Goal: Transaction & Acquisition: Subscribe to service/newsletter

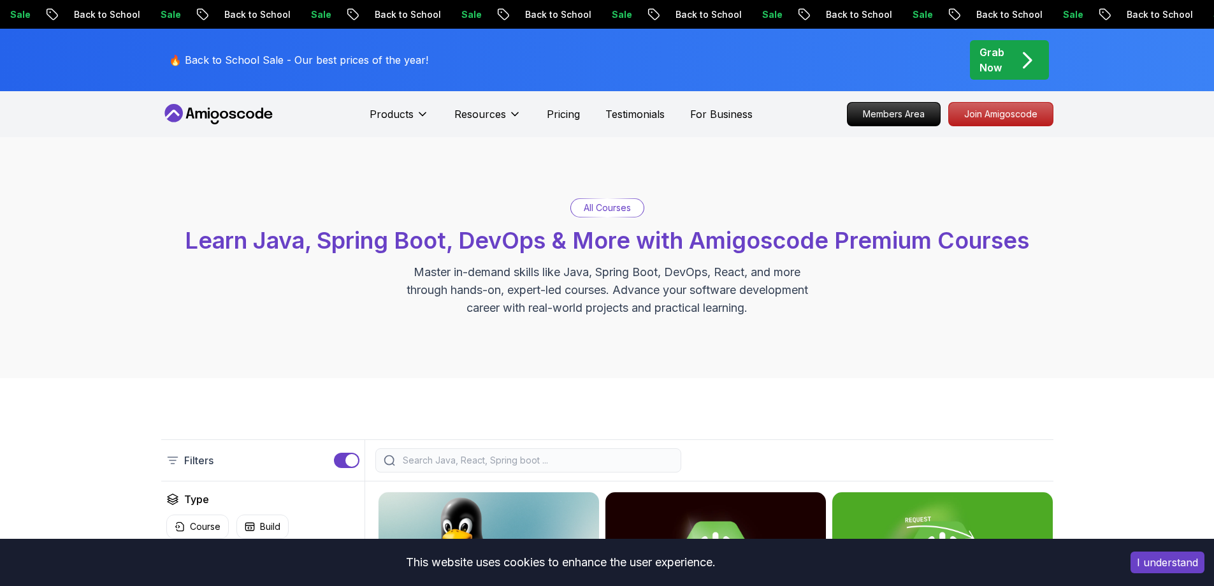
scroll to position [14984, 0]
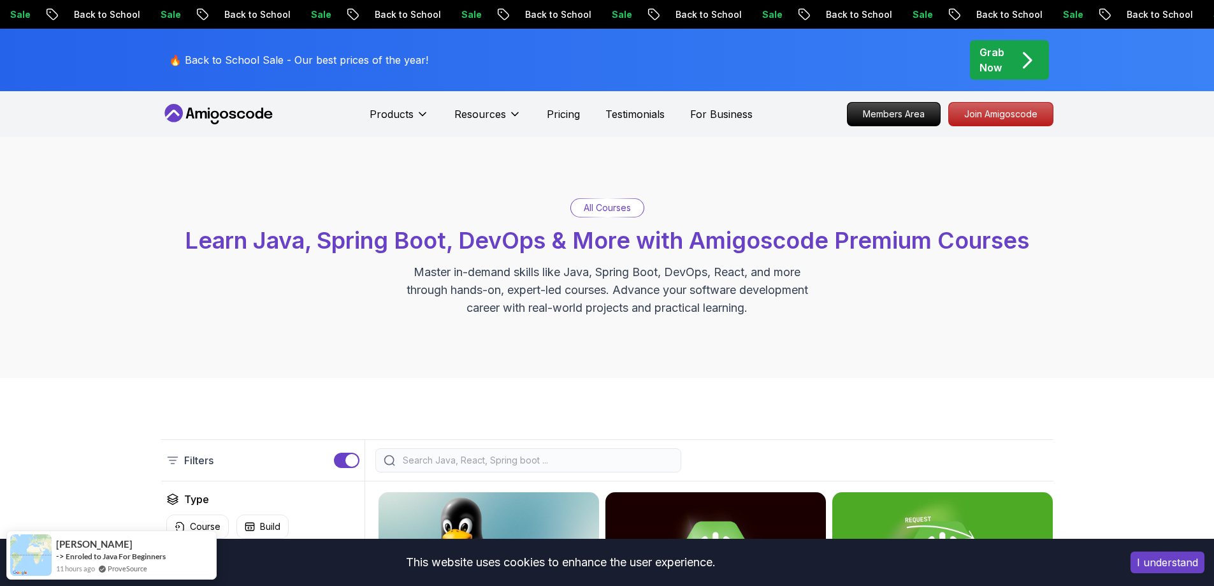
click at [591, 205] on p "All Courses" at bounding box center [607, 207] width 47 height 13
click at [543, 459] on input "search" at bounding box center [536, 460] width 273 height 13
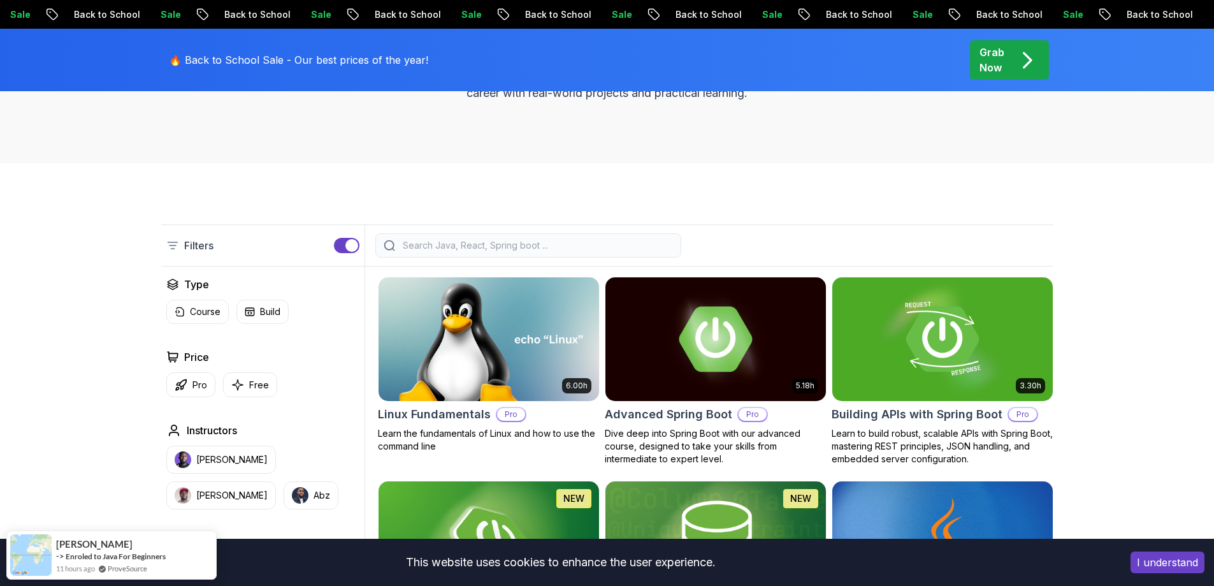
scroll to position [298, 0]
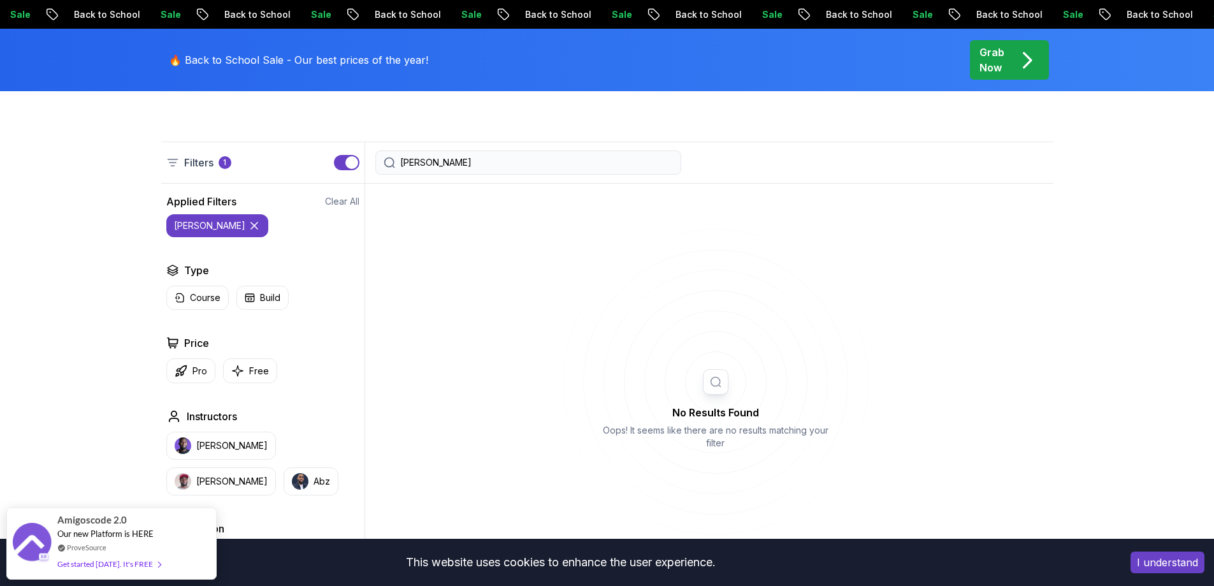
type input "[PERSON_NAME]"
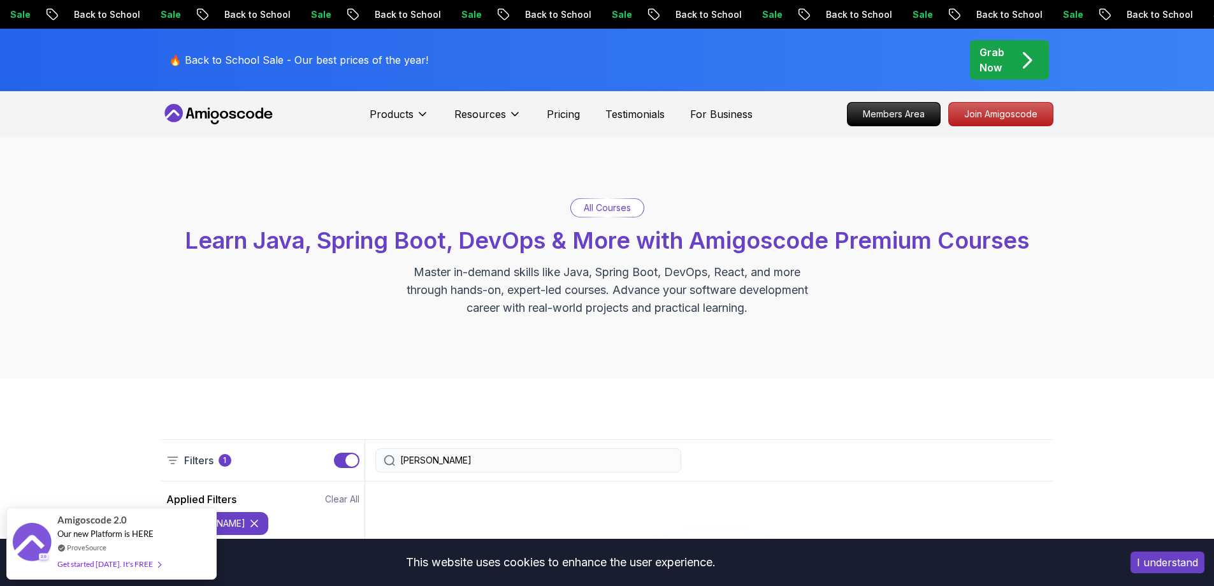
click at [619, 210] on p "All Courses" at bounding box center [607, 207] width 47 height 13
click at [605, 205] on p "All Courses" at bounding box center [607, 207] width 47 height 13
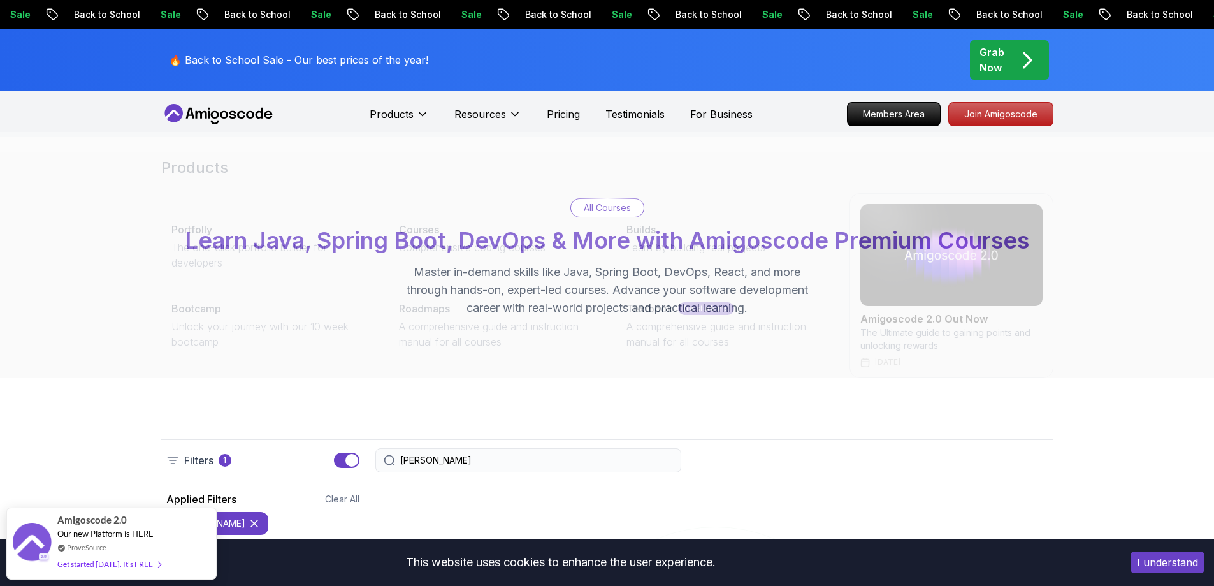
click at [243, 110] on icon at bounding box center [218, 114] width 115 height 20
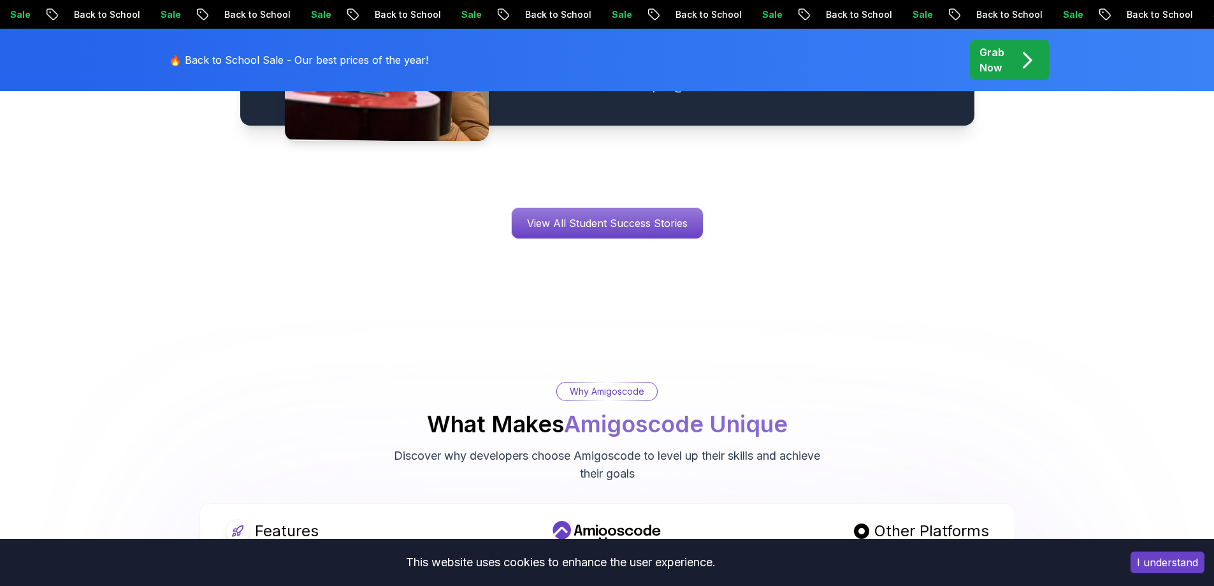
scroll to position [1635, 0]
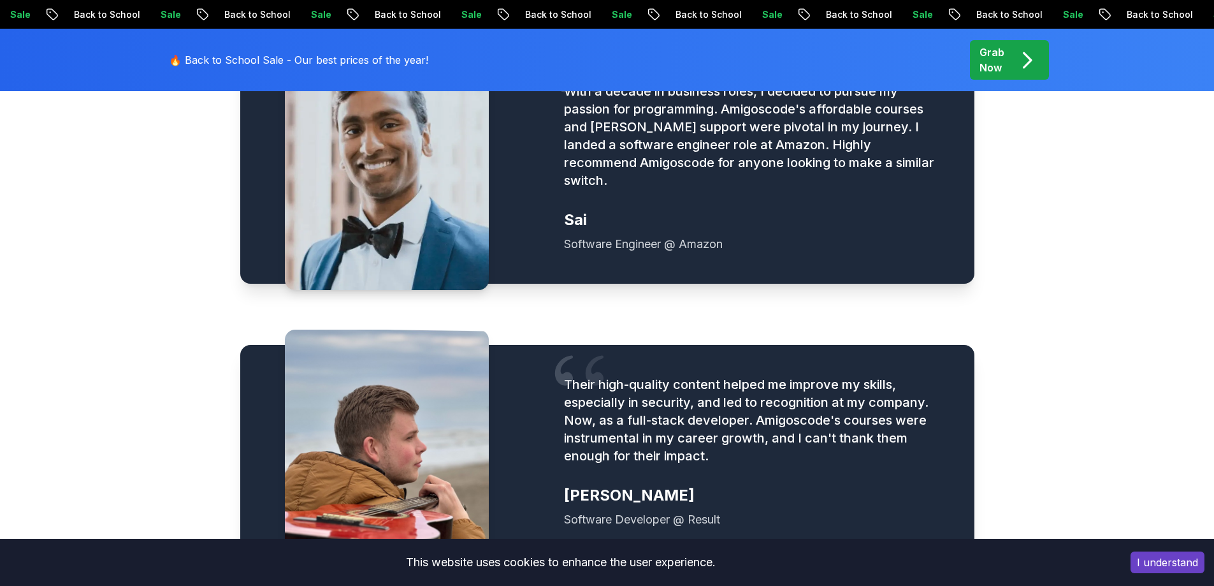
click at [482, 13] on p "Back to School" at bounding box center [438, 14] width 87 height 13
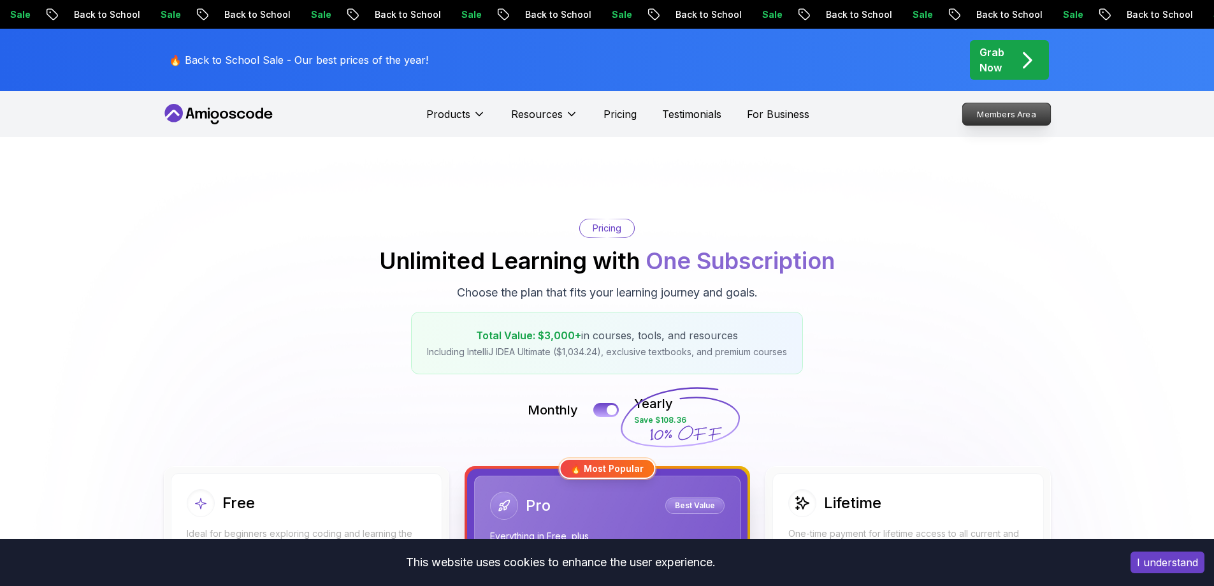
click at [982, 114] on p "Members Area" at bounding box center [1006, 114] width 88 height 22
click at [334, 289] on div "Pricing Unlimited Learning with One Subscription Choose the plan that fits your…" at bounding box center [607, 296] width 892 height 155
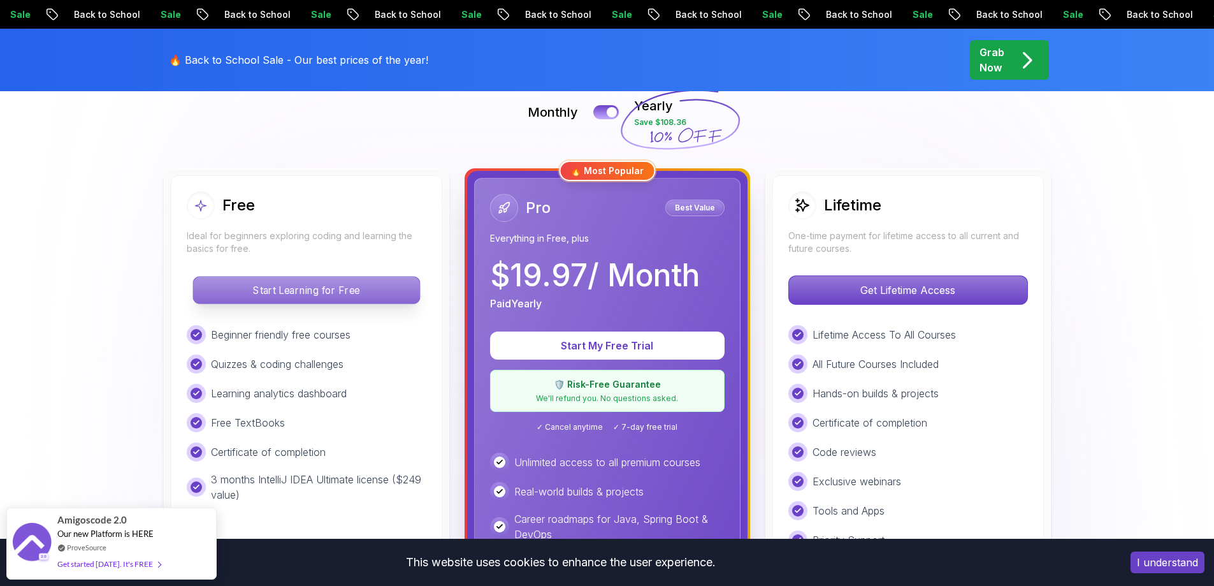
click at [320, 289] on p "Start Learning for Free" at bounding box center [306, 290] width 226 height 27
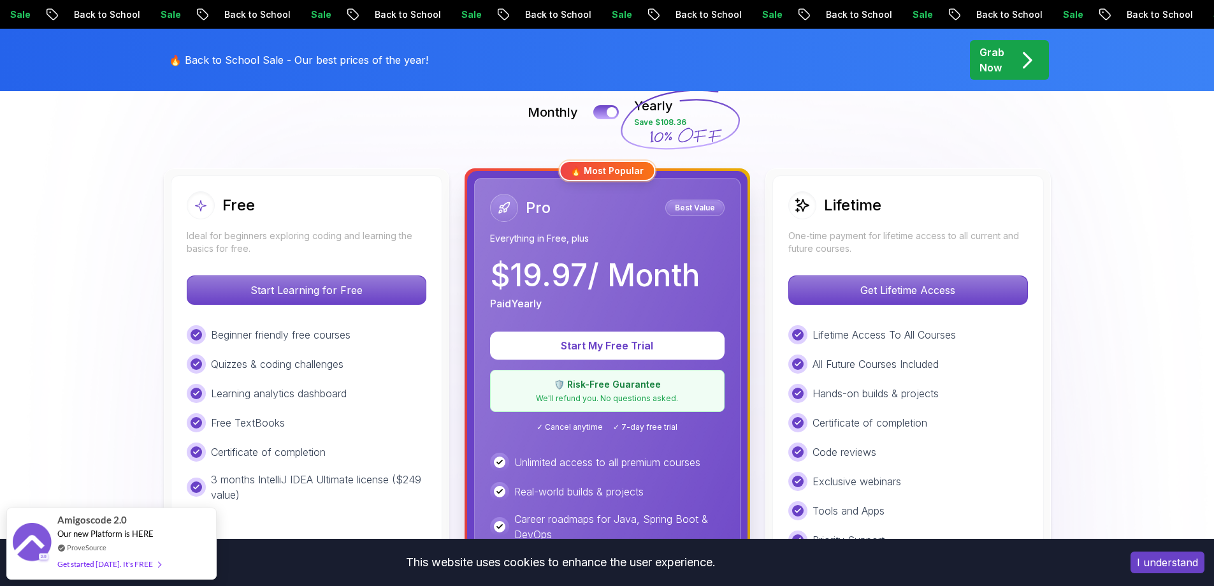
scroll to position [14984, 0]
